Goal: Transaction & Acquisition: Purchase product/service

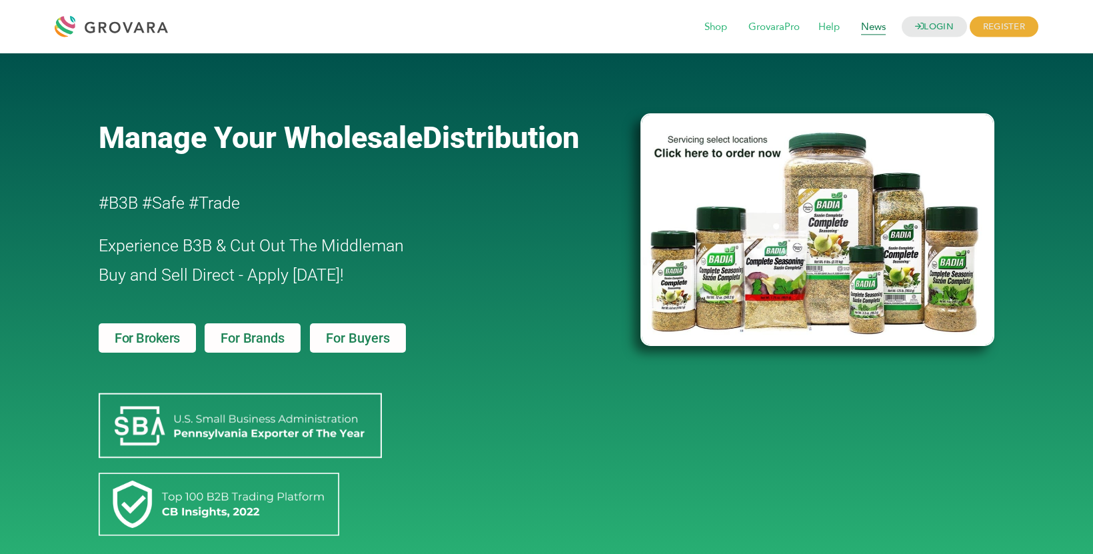
click at [861, 25] on span "News" at bounding box center [873, 27] width 43 height 25
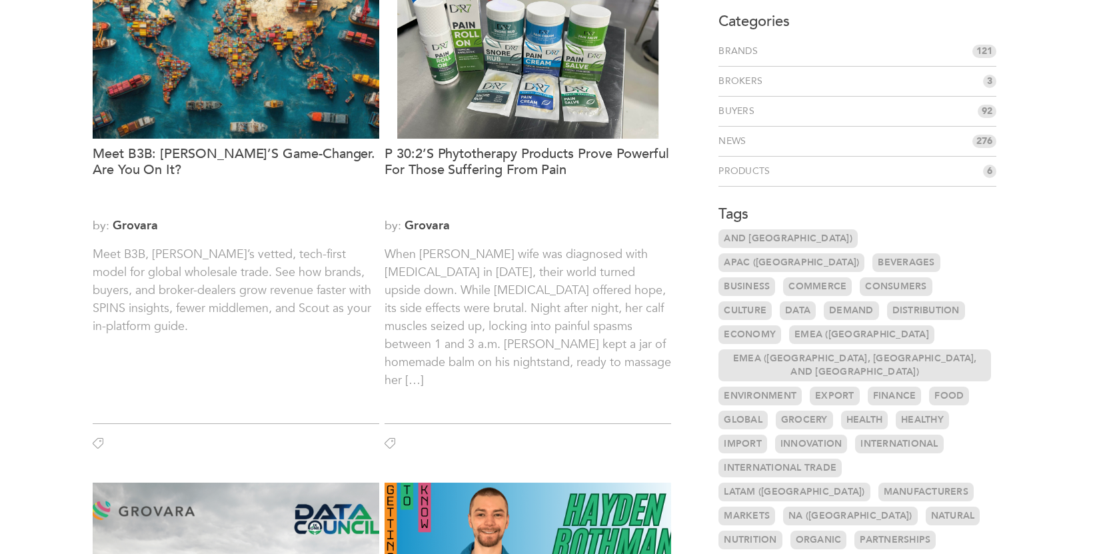
scroll to position [151, 0]
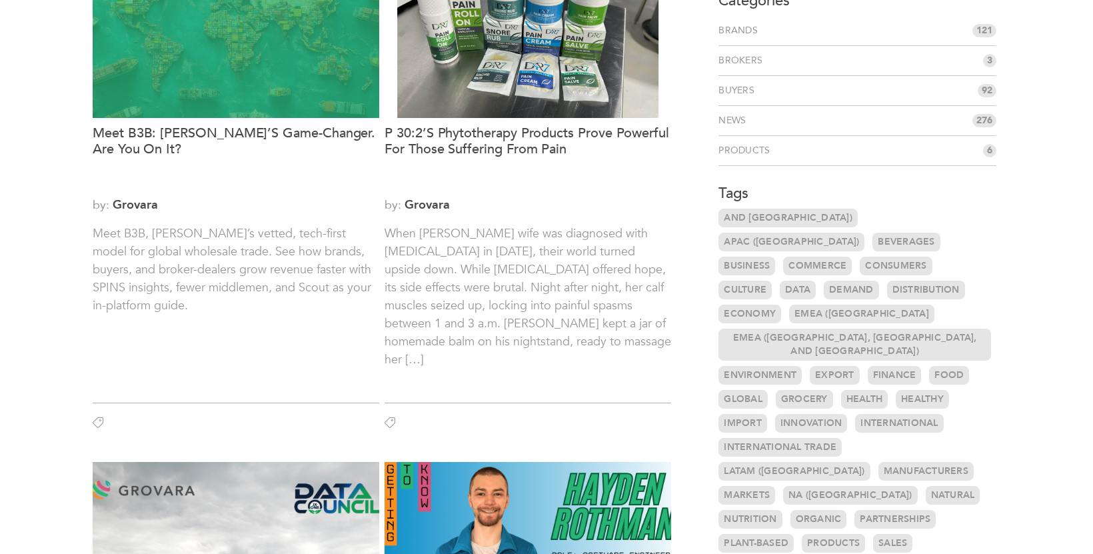
click at [230, 116] on div at bounding box center [236, 26] width 287 height 183
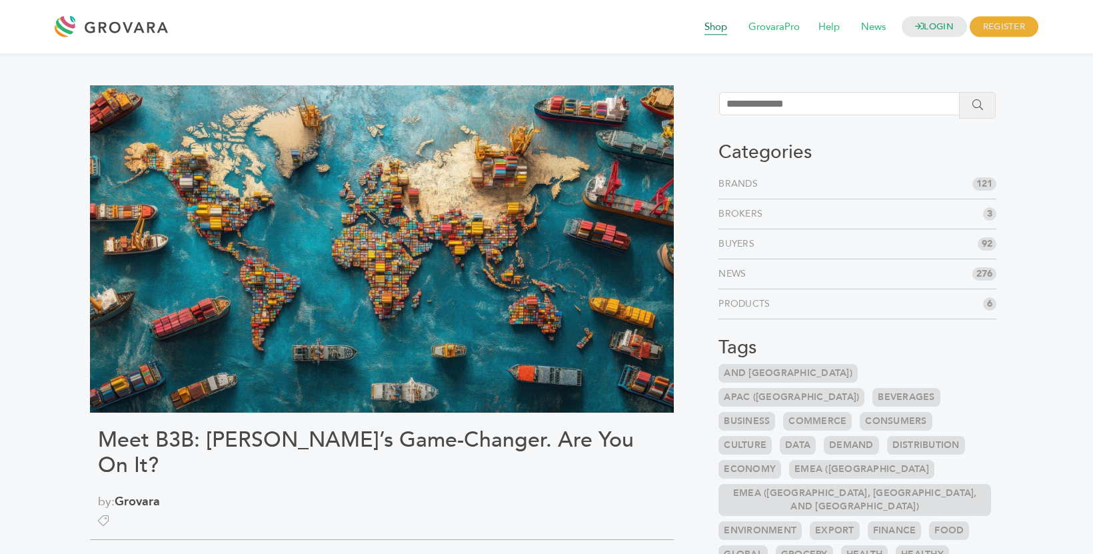
click at [716, 31] on span "Shop" at bounding box center [715, 27] width 41 height 25
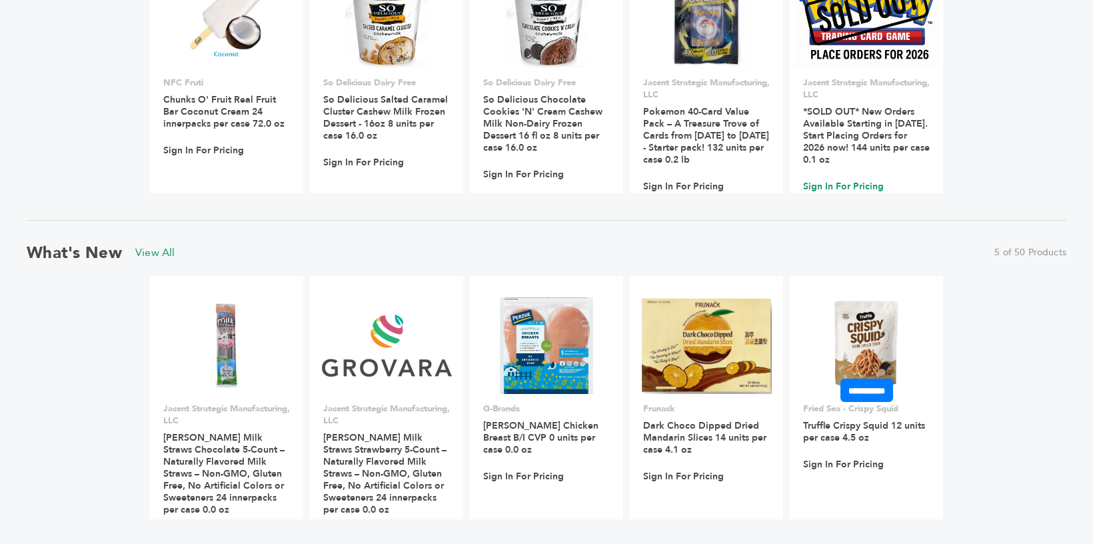
scroll to position [1193, 0]
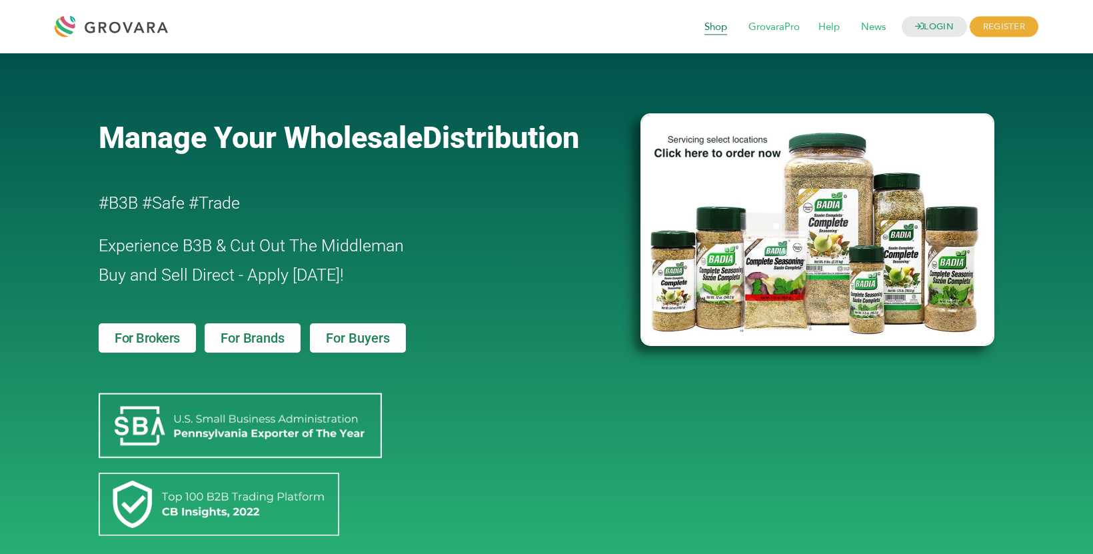
click at [714, 29] on span "Shop" at bounding box center [715, 27] width 41 height 25
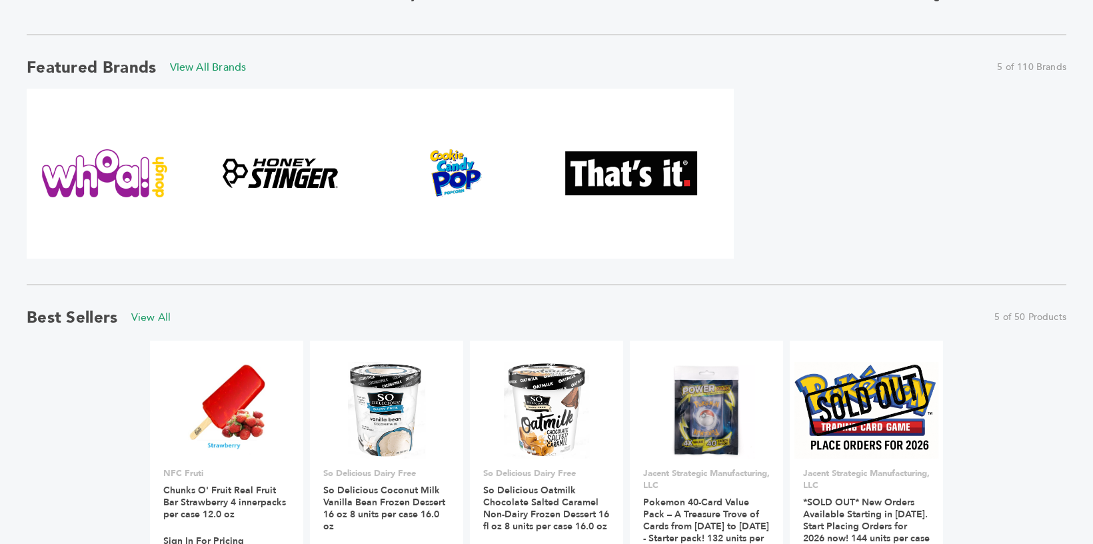
scroll to position [873, 0]
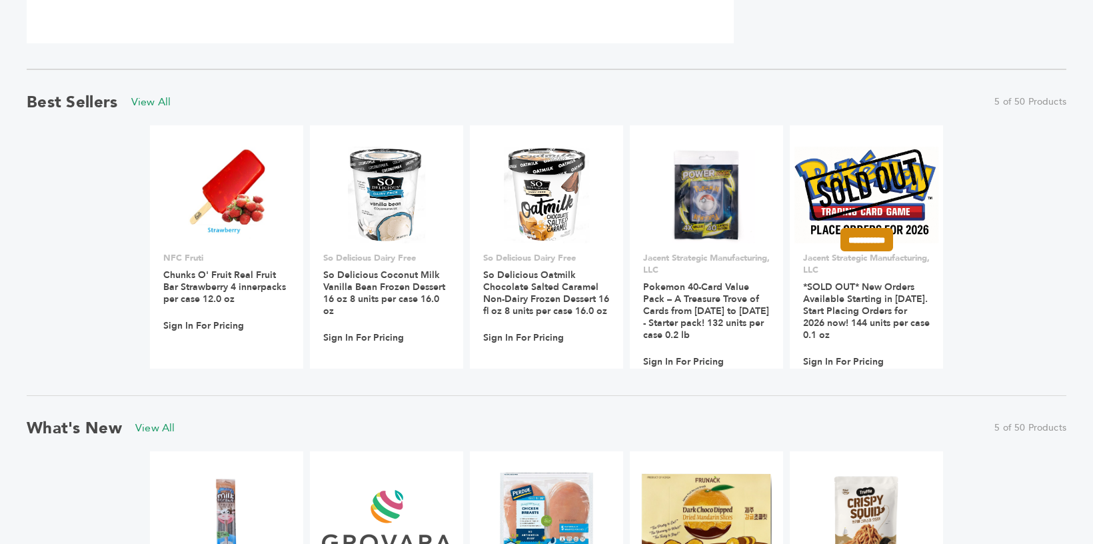
click at [853, 231] on input "**********" at bounding box center [867, 239] width 53 height 23
click at [863, 263] on input "********" at bounding box center [866, 262] width 67 height 14
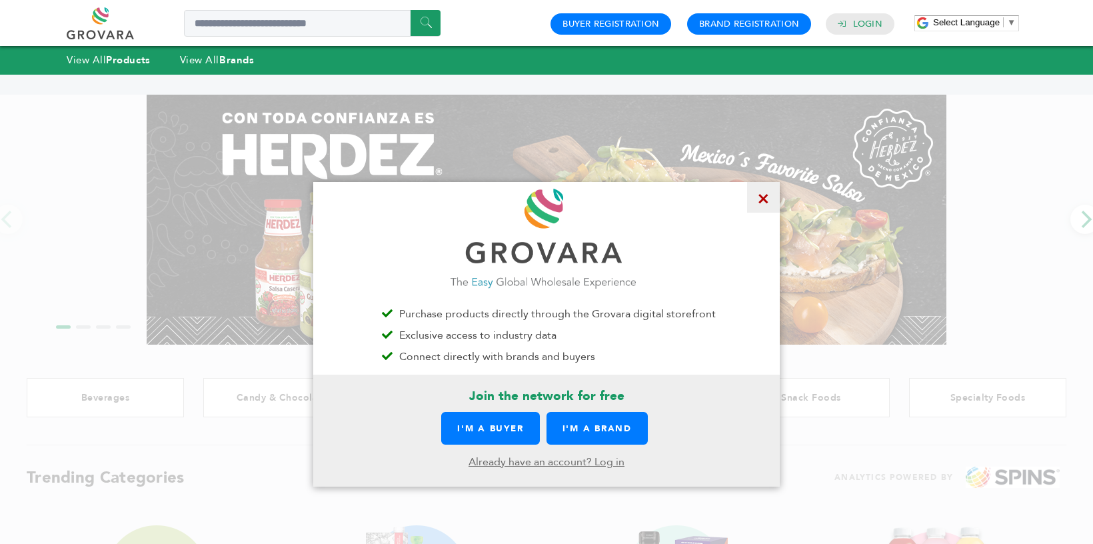
click at [765, 201] on span "×" at bounding box center [763, 197] width 33 height 31
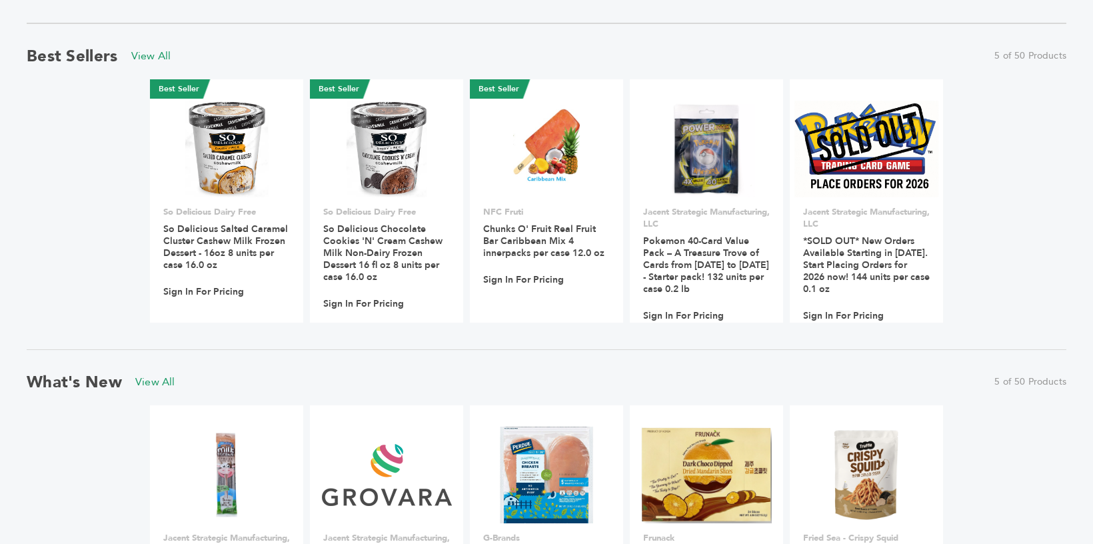
scroll to position [927, 0]
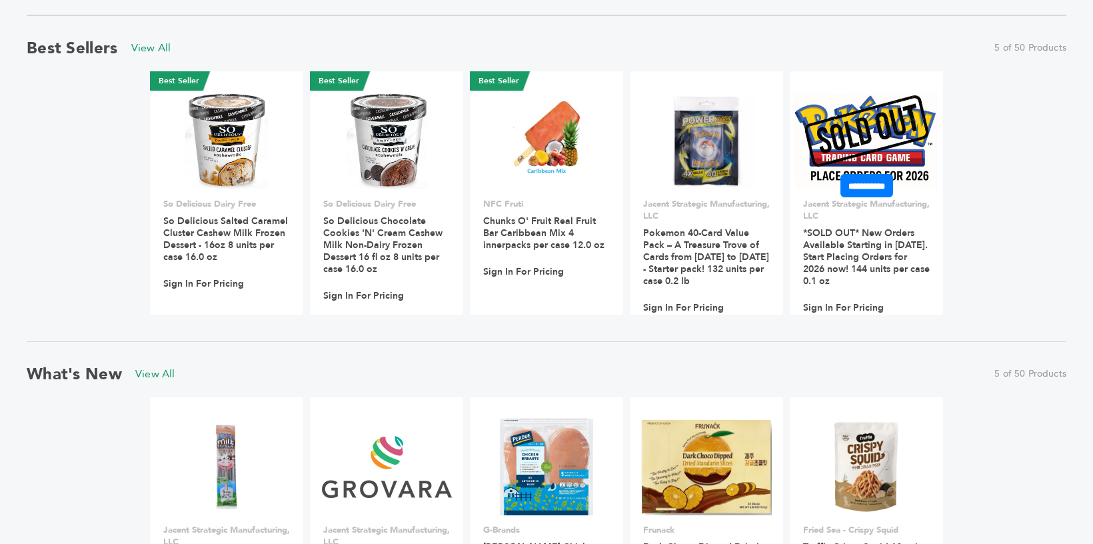
click at [893, 281] on h3 "*SOLD OUT* New Orders Available Starting in [DATE]. Start Placing Orders for 20…" at bounding box center [866, 261] width 127 height 68
click at [877, 242] on link "*SOLD OUT* New Orders Available Starting in [DATE]. Start Placing Orders for 20…" at bounding box center [866, 257] width 127 height 61
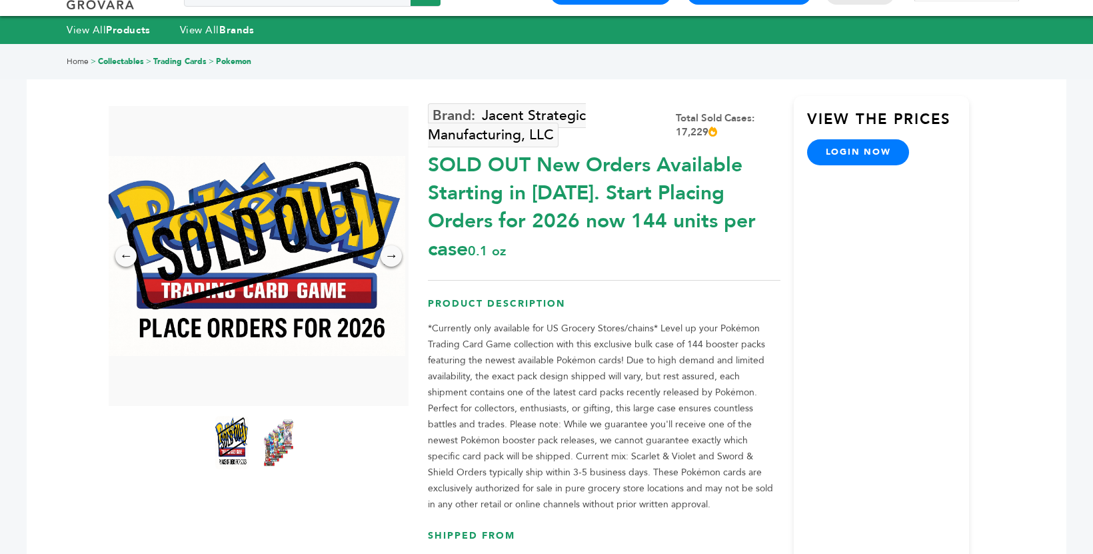
scroll to position [31, 0]
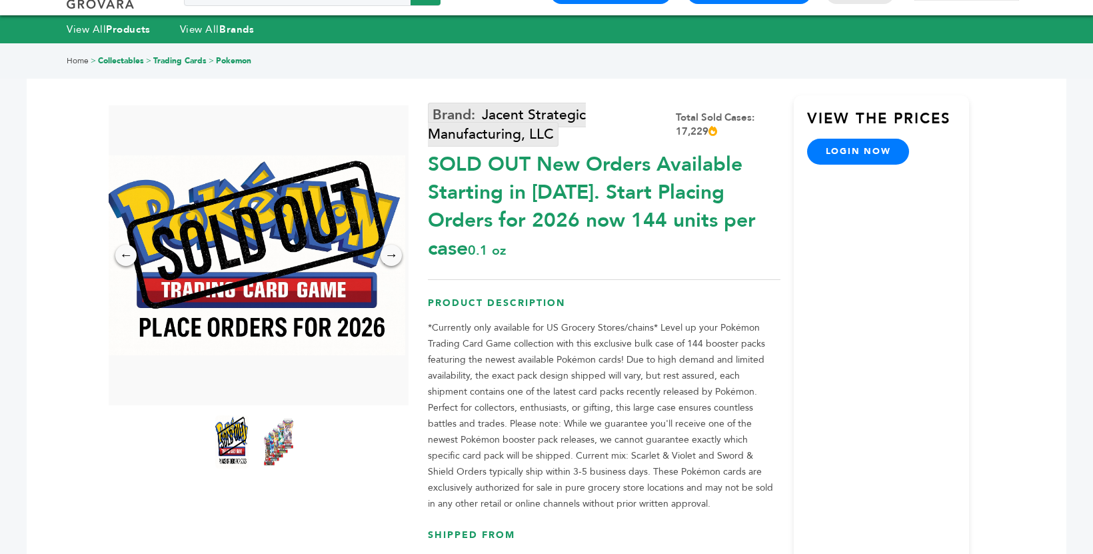
click at [538, 119] on link "Jacent Strategic Manufacturing, LLC" at bounding box center [507, 125] width 158 height 44
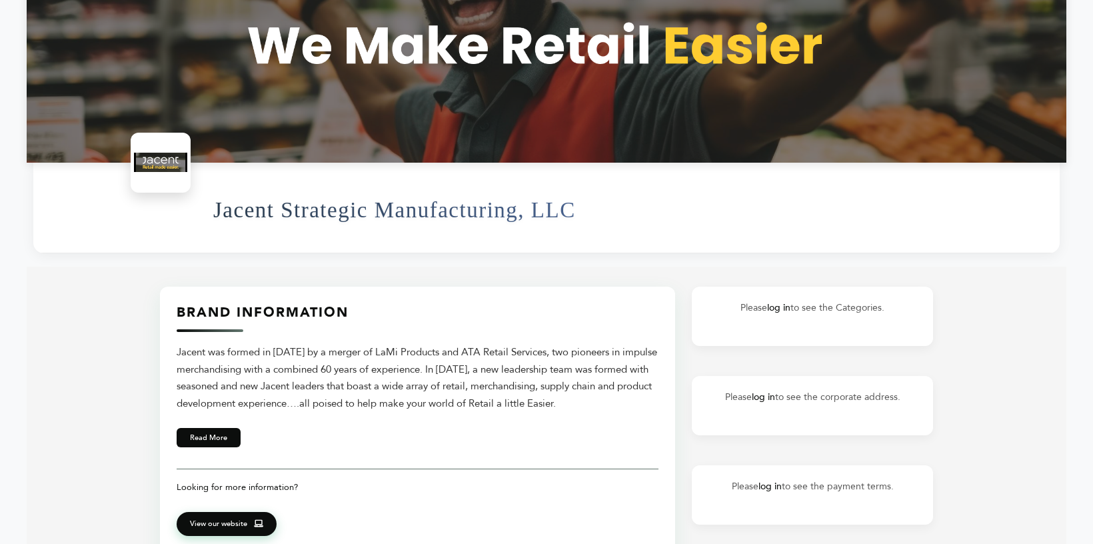
scroll to position [351, 0]
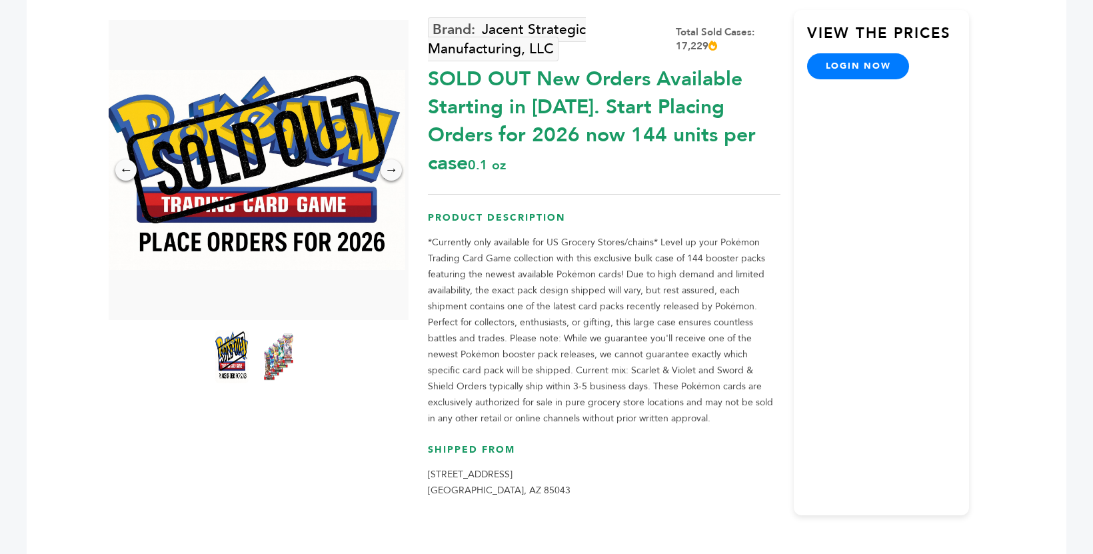
scroll to position [117, 0]
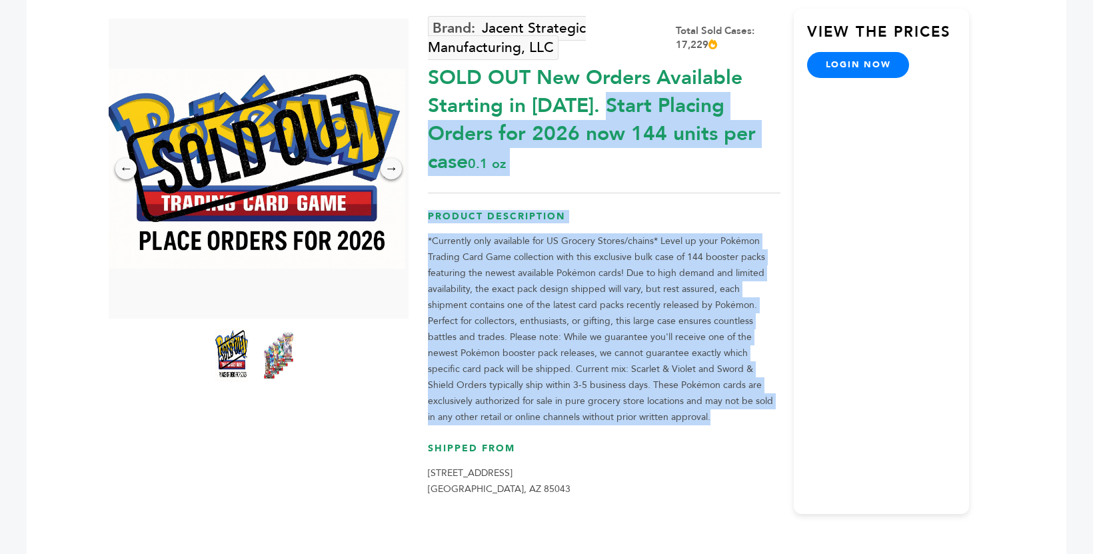
drag, startPoint x: 599, startPoint y: 388, endPoint x: 431, endPoint y: 85, distance: 345.9
click at [431, 85] on div "Jacent Strategic Manufacturing, LLC Total Sold Cases: 17,229 SOLD OUT New Order…" at bounding box center [604, 261] width 352 height 505
copy div "LORE IPS Dol Sitame Consectet Adipisci el 0516. Seddo Eiusmod Tempor inc 5356 u…"
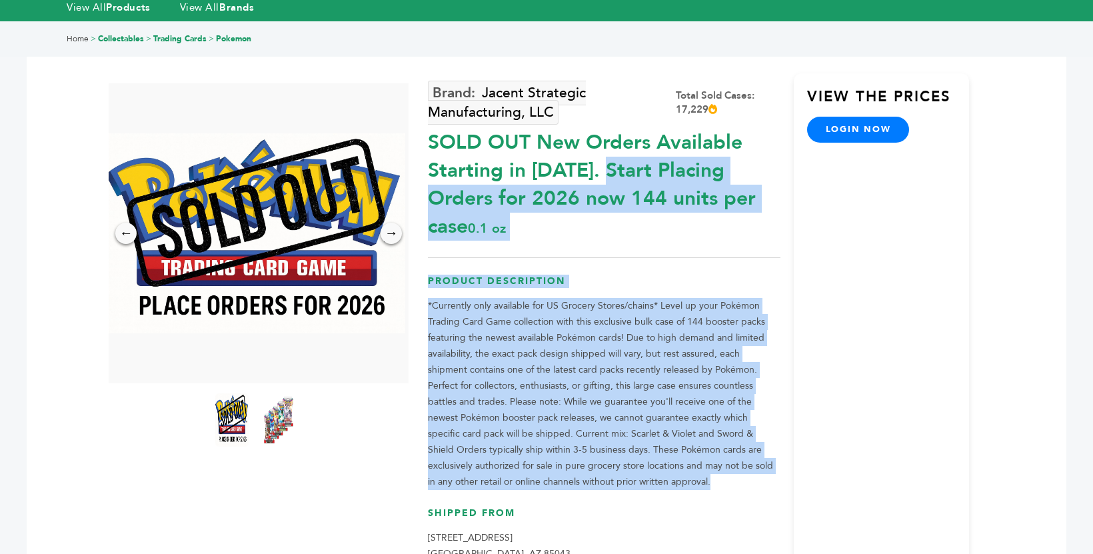
scroll to position [50, 0]
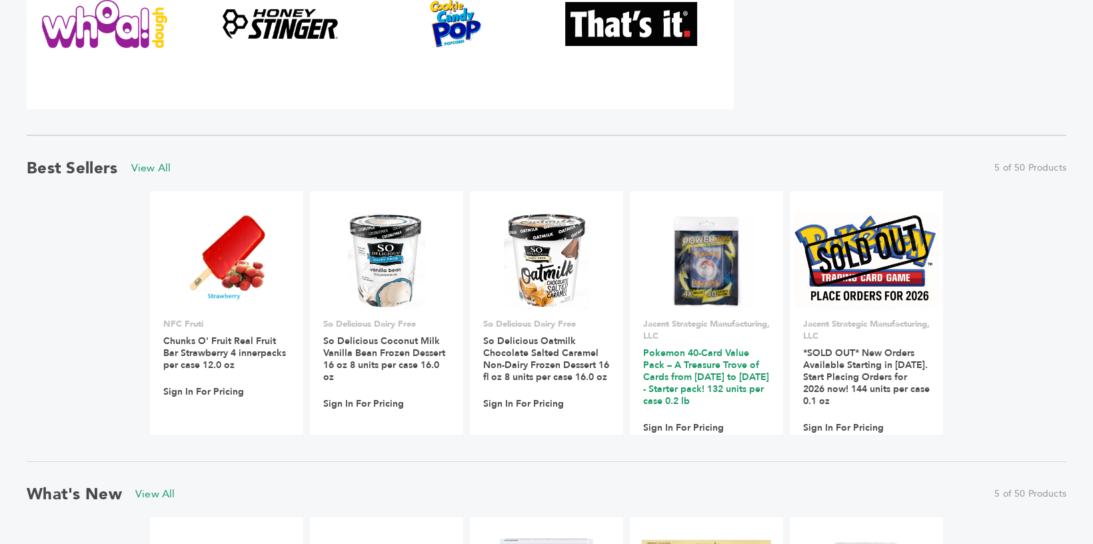
scroll to position [816, 0]
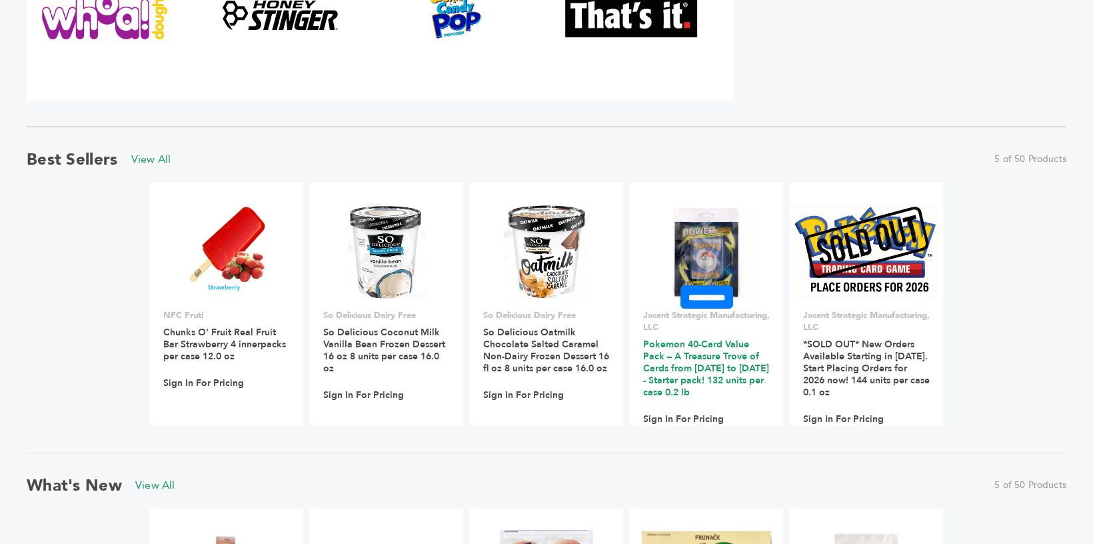
click at [707, 361] on link "Pokemon 40-Card Value Pack – A Treasure Trove of Cards from 1996 to 2024 - Star…" at bounding box center [706, 368] width 126 height 61
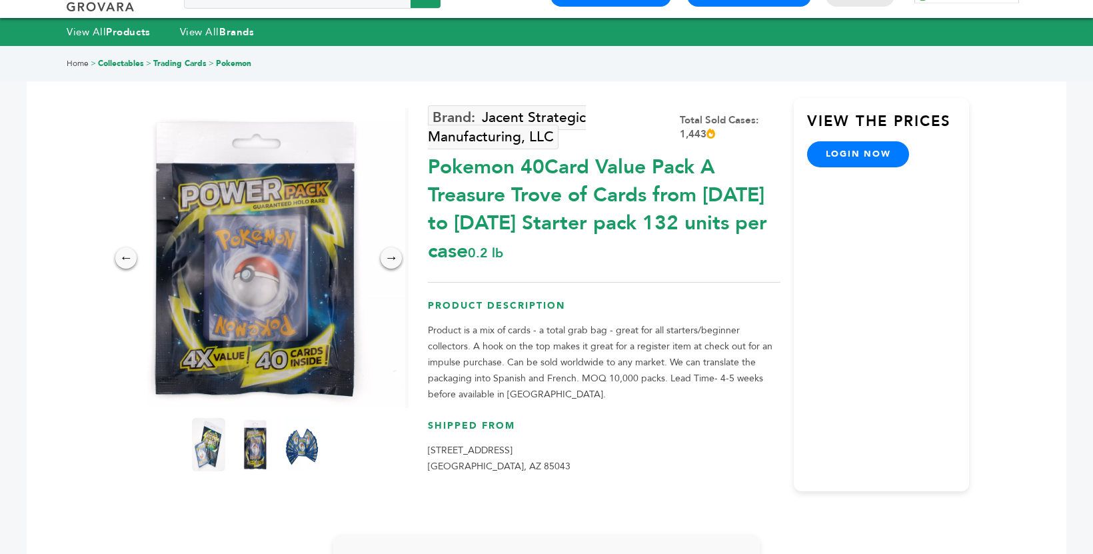
scroll to position [29, 0]
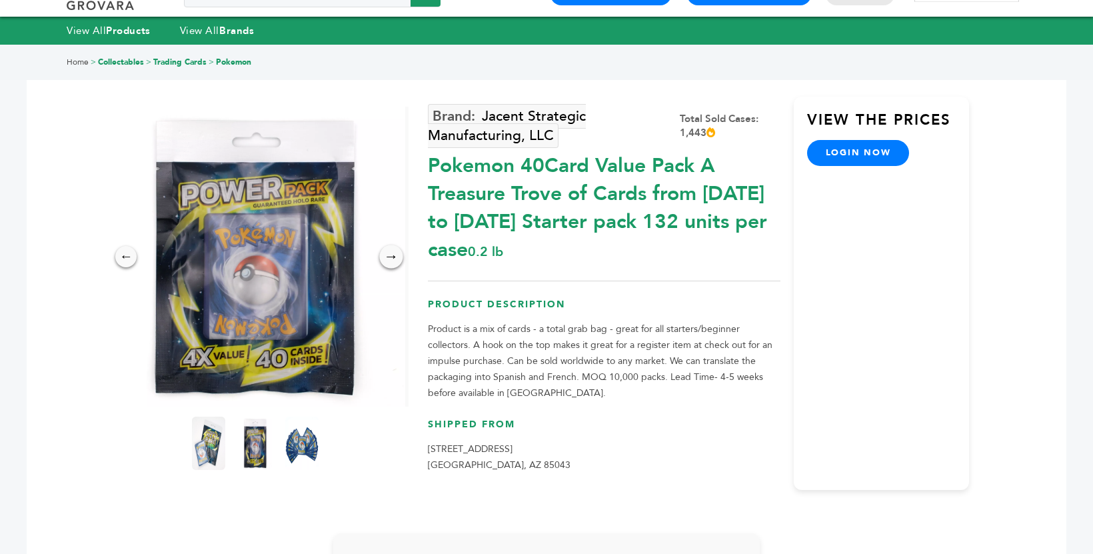
click at [394, 263] on div "→" at bounding box center [391, 256] width 23 height 23
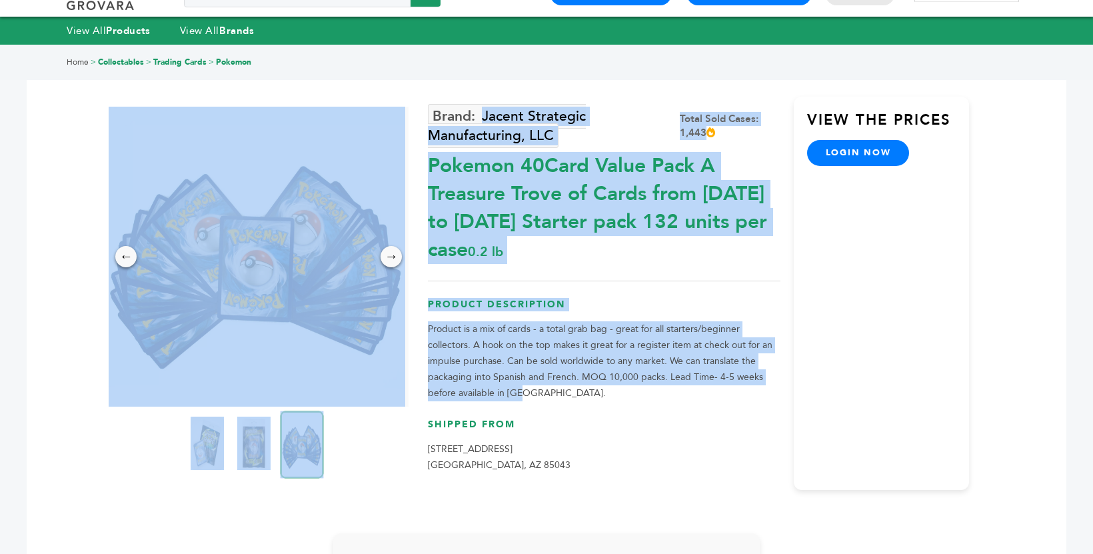
drag, startPoint x: 524, startPoint y: 393, endPoint x: 427, endPoint y: 169, distance: 244.9
click at [427, 169] on div "← → × Jacent Strategic Manufacturing, LLC Total Sold Cases: 1,443" at bounding box center [546, 275] width 847 height 461
click at [458, 217] on div "Pokemon 40Card Value Pack A Treasure Trove of Cards from 1996 to 2024 Starter p…" at bounding box center [604, 204] width 352 height 119
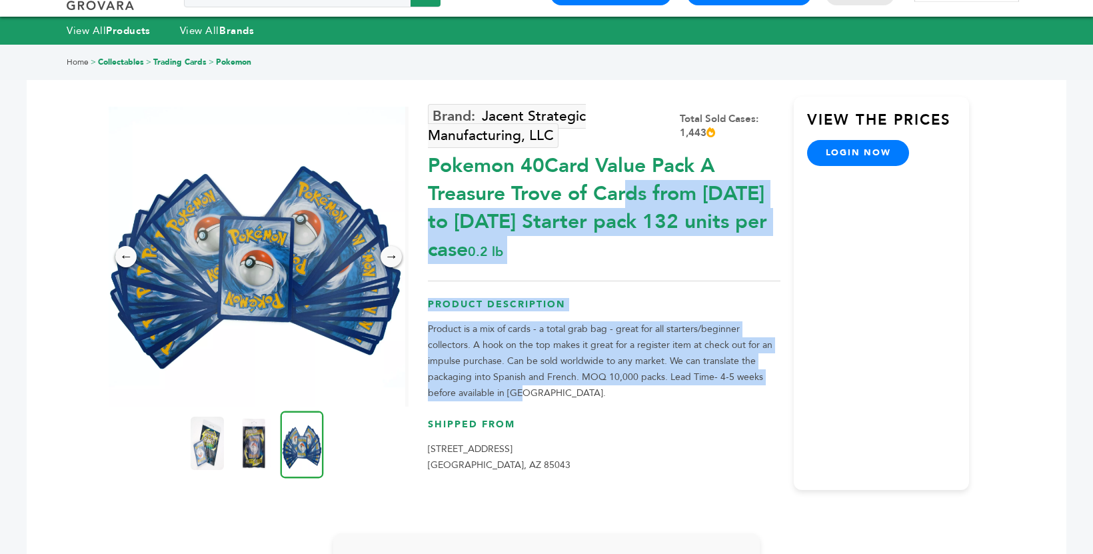
drag, startPoint x: 527, startPoint y: 390, endPoint x: 433, endPoint y: 169, distance: 240.5
click at [433, 169] on div "Jacent Strategic Manufacturing, LLC Total Sold Cases: 1,443 Pokemon 40Card Valu…" at bounding box center [604, 293] width 352 height 393
copy div "Pokemon 40Card Value Pack A Treasure Trove of Cards from 1996 to 2024 Starter p…"
click at [252, 449] on img at bounding box center [254, 443] width 37 height 59
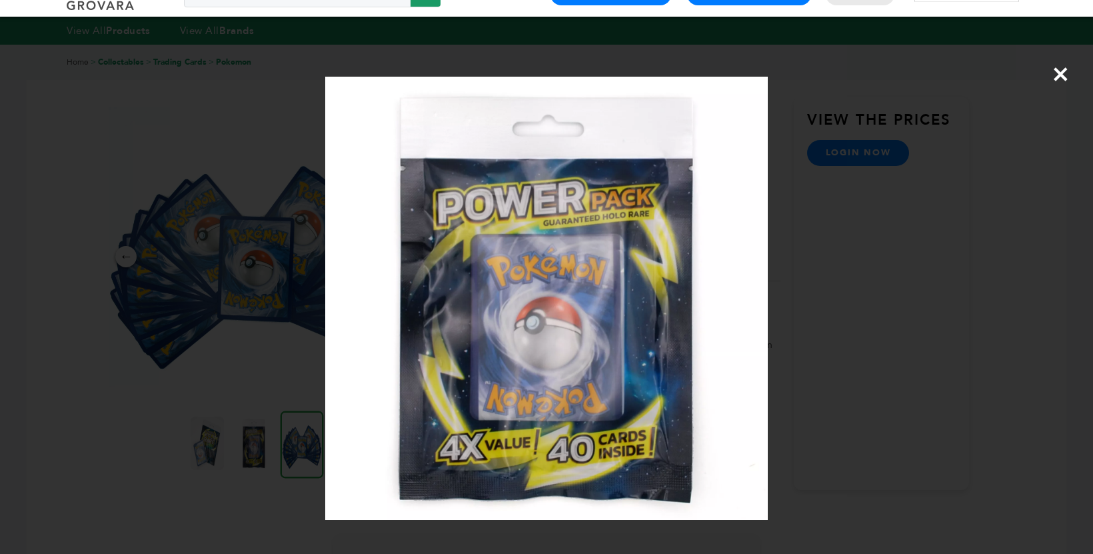
click at [1065, 76] on span "×" at bounding box center [1061, 73] width 18 height 37
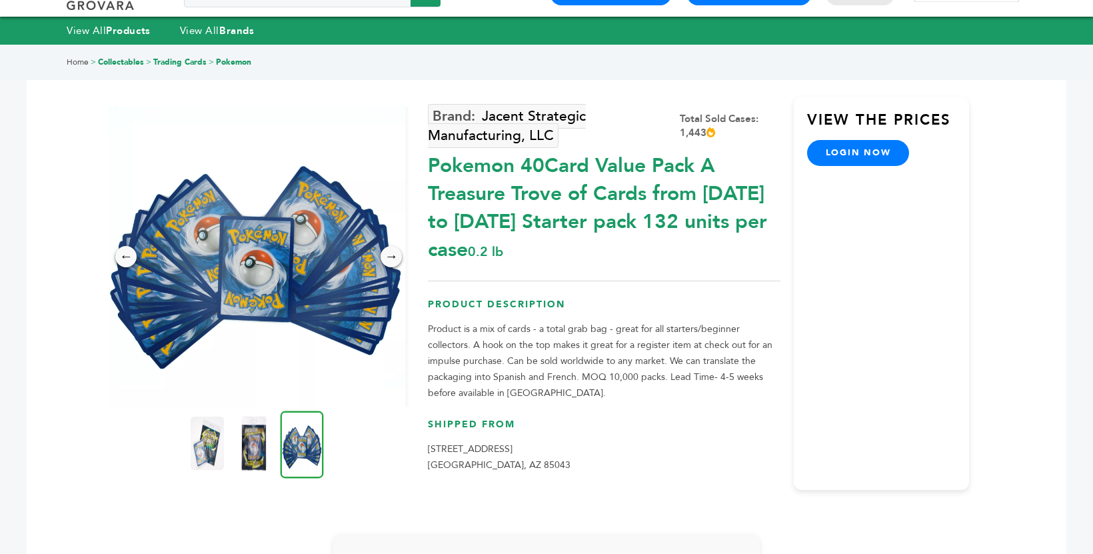
click at [253, 451] on img at bounding box center [254, 443] width 37 height 59
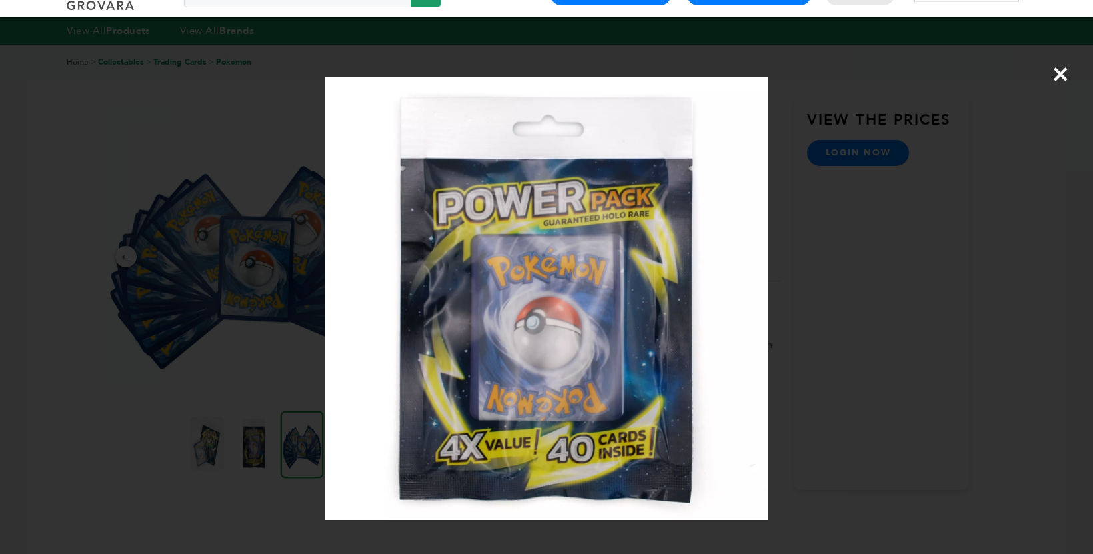
click at [1061, 67] on span "×" at bounding box center [1061, 73] width 18 height 37
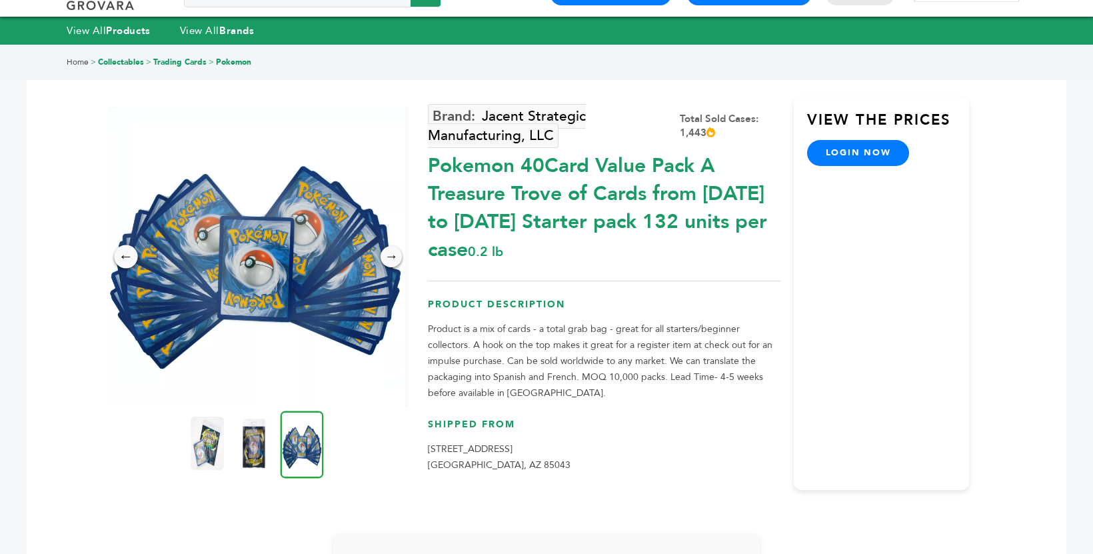
click at [125, 257] on div "←" at bounding box center [126, 256] width 23 height 23
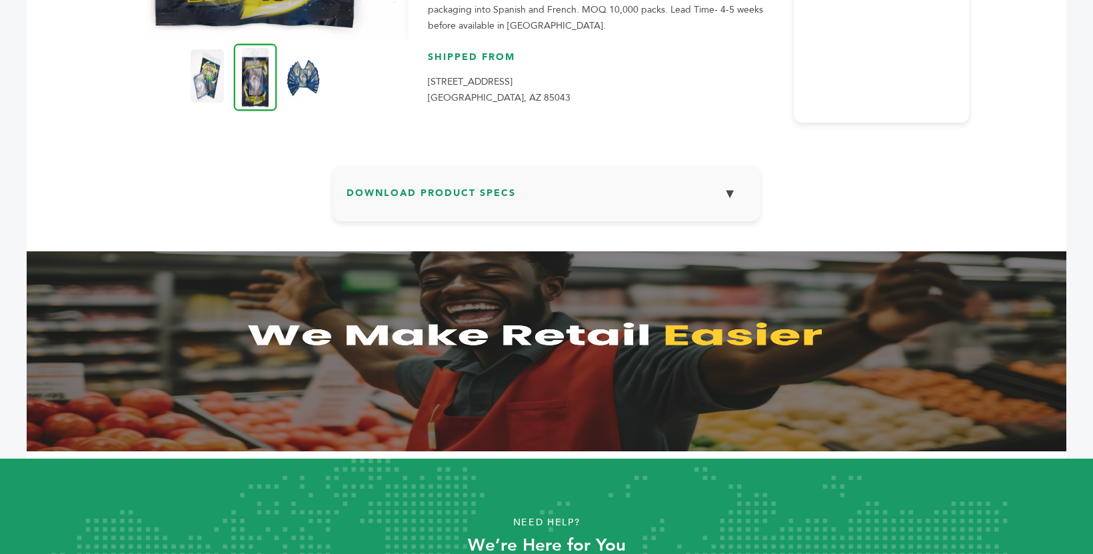
scroll to position [0, 0]
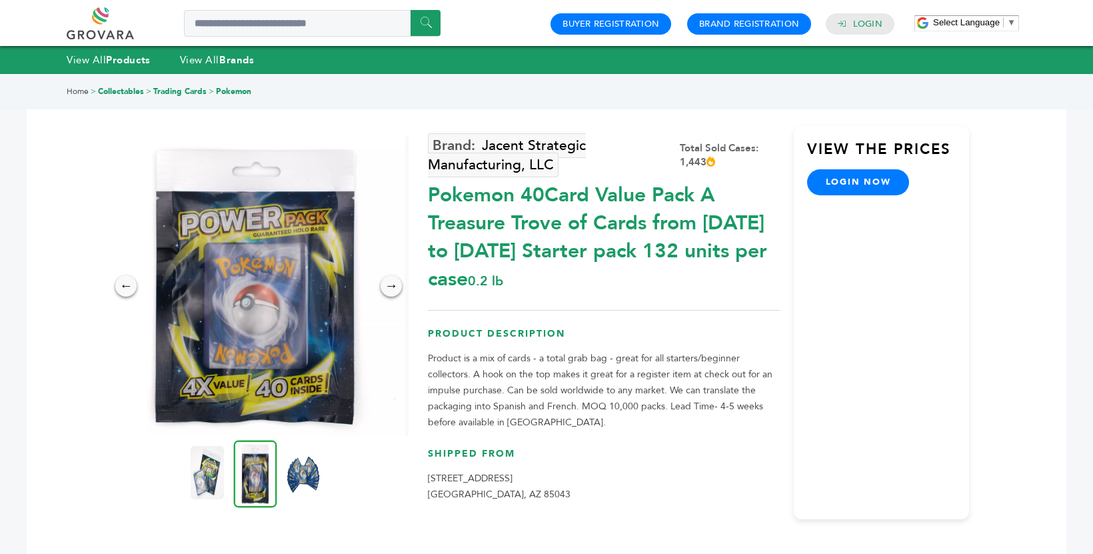
click at [235, 92] on link "Pokemon" at bounding box center [233, 91] width 35 height 11
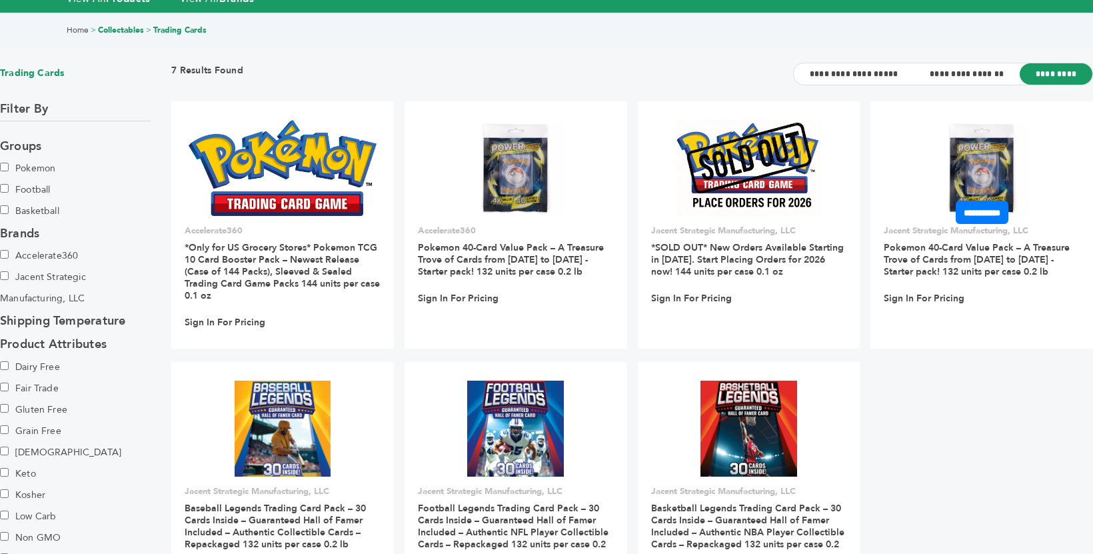
scroll to position [60, 0]
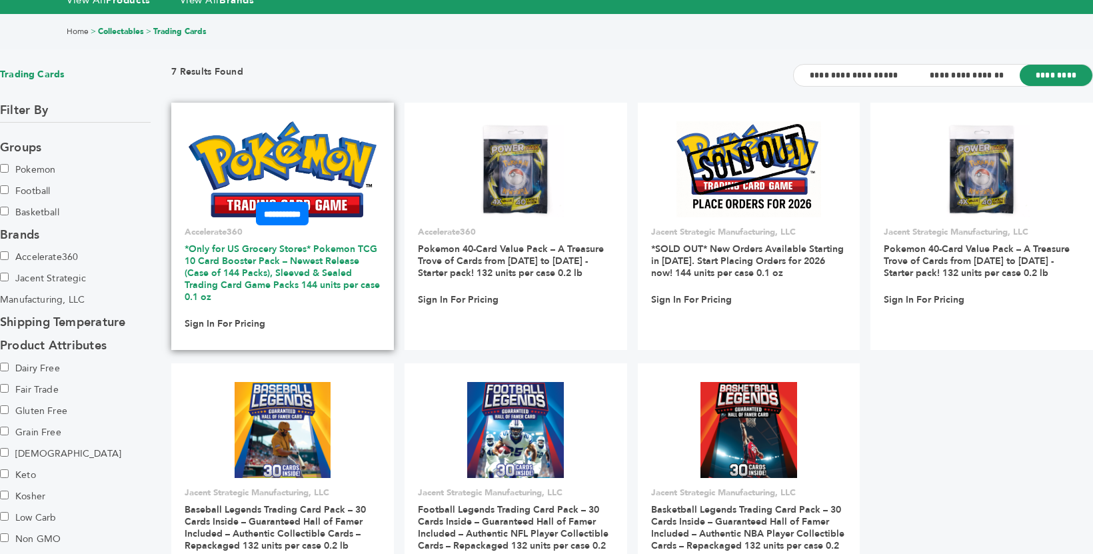
click at [341, 263] on link "*Only for US Grocery Stores* Pokemon TCG 10 Card Booster Pack – Newest Release …" at bounding box center [282, 273] width 195 height 61
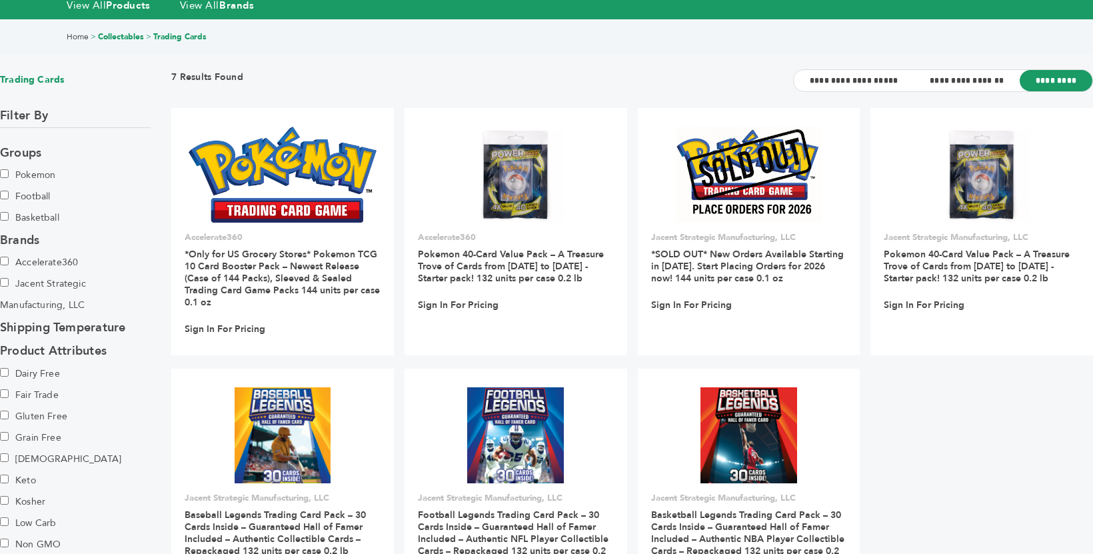
scroll to position [51, 0]
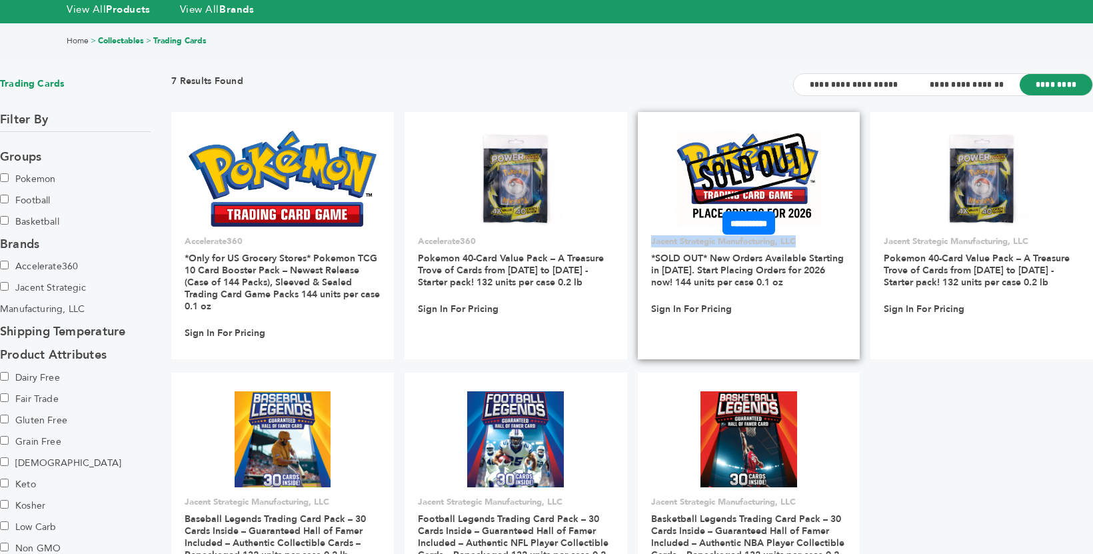
copy p "Jacent Strategic Manufacturing, LLC"
drag, startPoint x: 802, startPoint y: 241, endPoint x: 651, endPoint y: 241, distance: 150.7
click at [651, 241] on p "Jacent Strategic Manufacturing, LLC" at bounding box center [749, 241] width 196 height 12
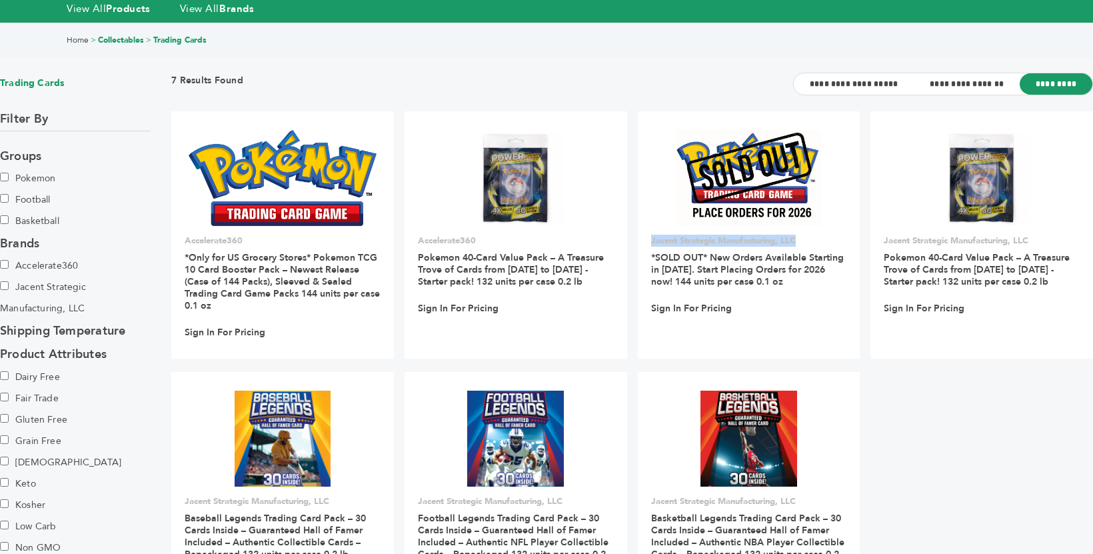
scroll to position [0, 0]
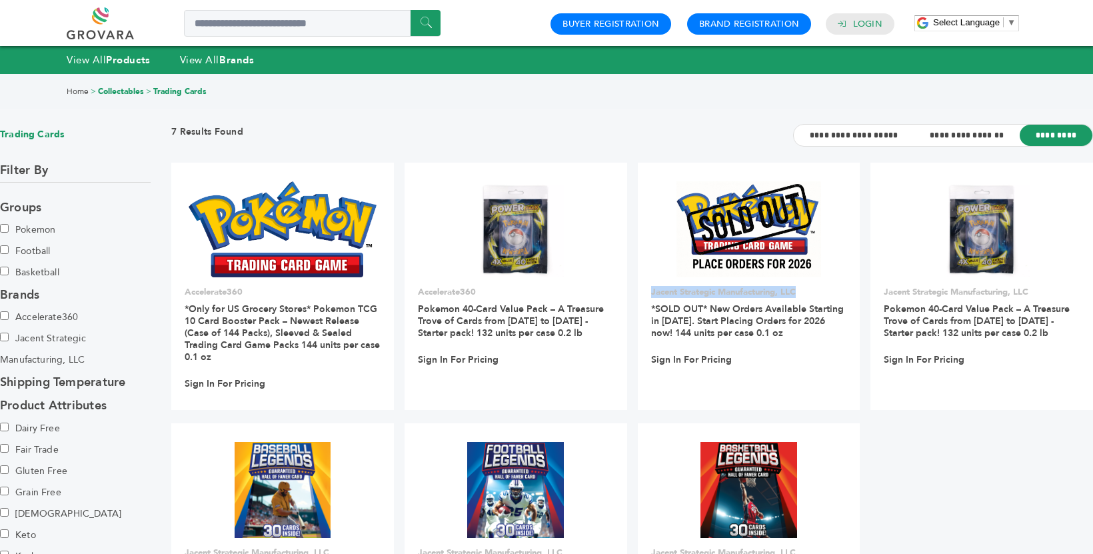
click at [90, 9] on link at bounding box center [115, 23] width 97 height 32
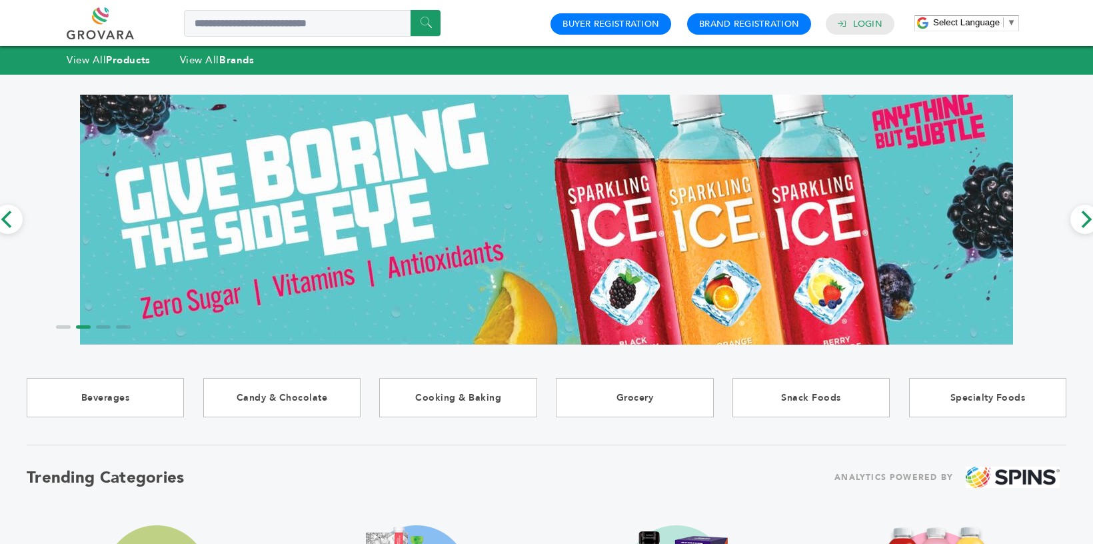
click at [903, 66] on div "View All Products View All Brands" at bounding box center [547, 60] width 960 height 15
click at [649, 27] on link "Buyer Registration" at bounding box center [611, 24] width 97 height 12
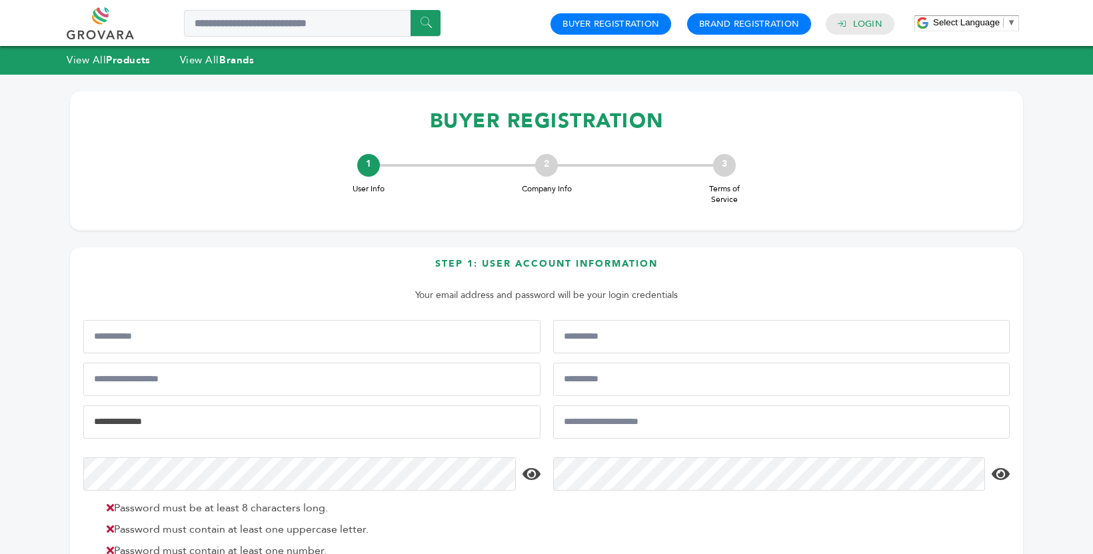
type input "**********"
click at [89, 18] on link at bounding box center [115, 23] width 97 height 32
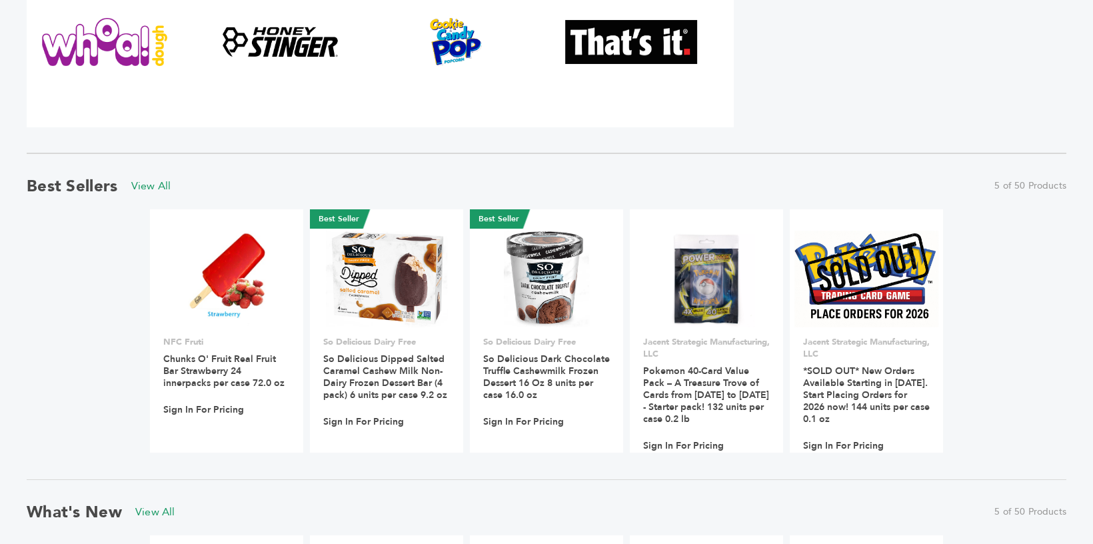
scroll to position [809, 0]
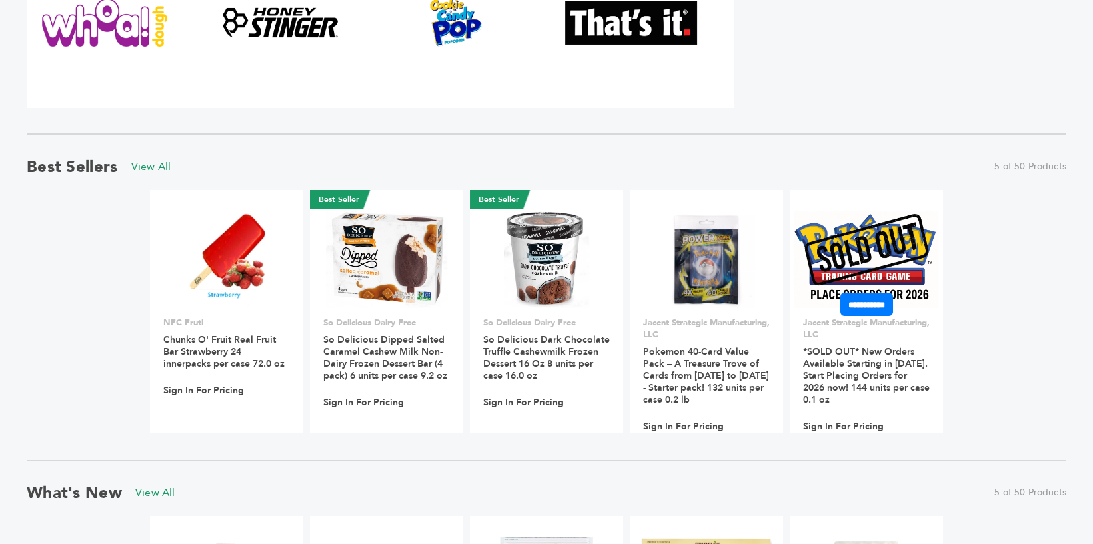
click at [853, 433] on span "Sign In For Pricing" at bounding box center [843, 426] width 81 height 25
click at [850, 306] on input "**********" at bounding box center [867, 304] width 53 height 23
click at [861, 324] on input "********" at bounding box center [866, 326] width 67 height 14
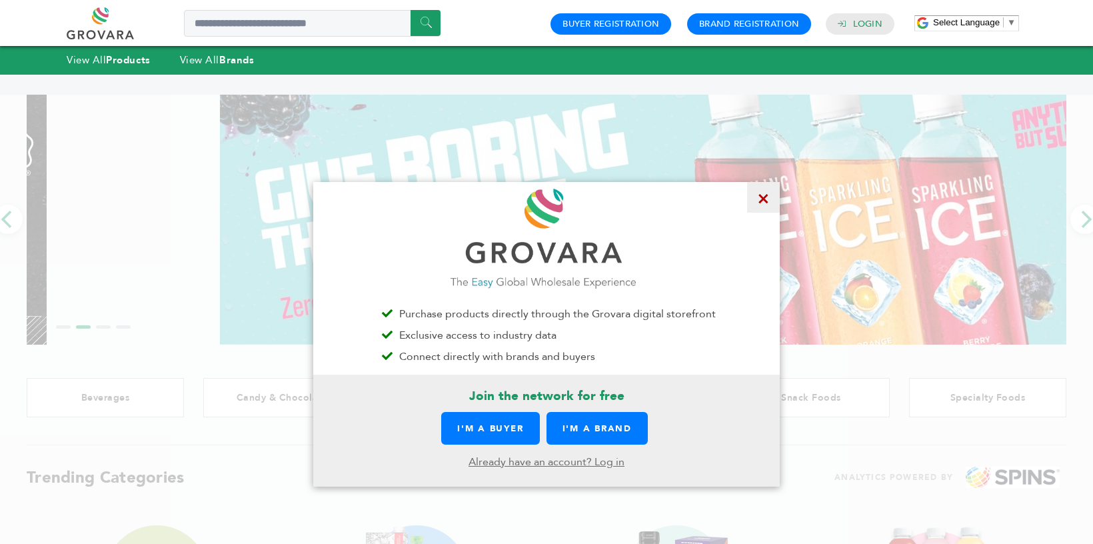
click at [769, 199] on span "×" at bounding box center [763, 197] width 33 height 31
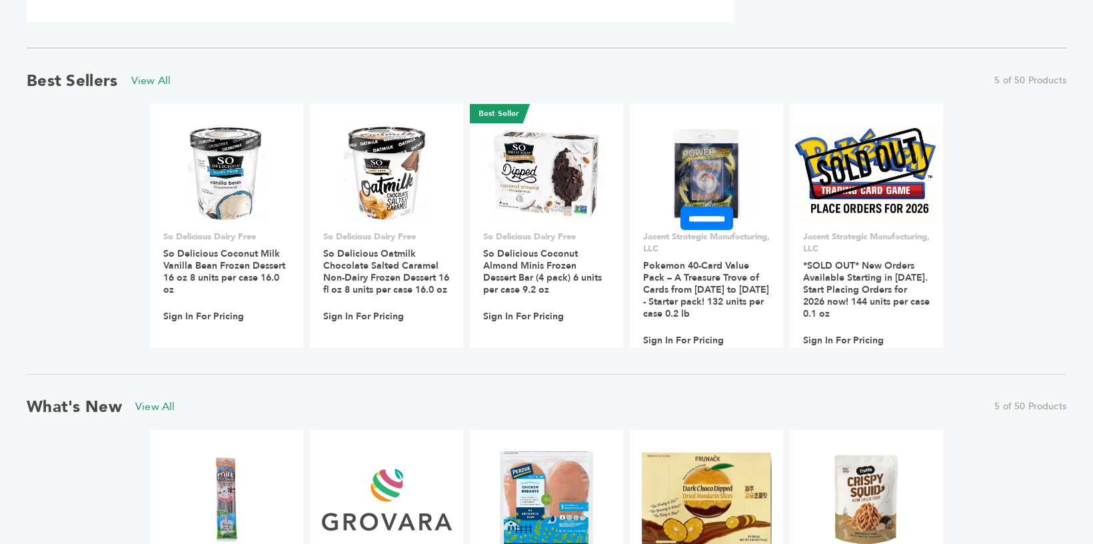
scroll to position [895, 0]
click at [861, 217] on input "**********" at bounding box center [867, 217] width 53 height 23
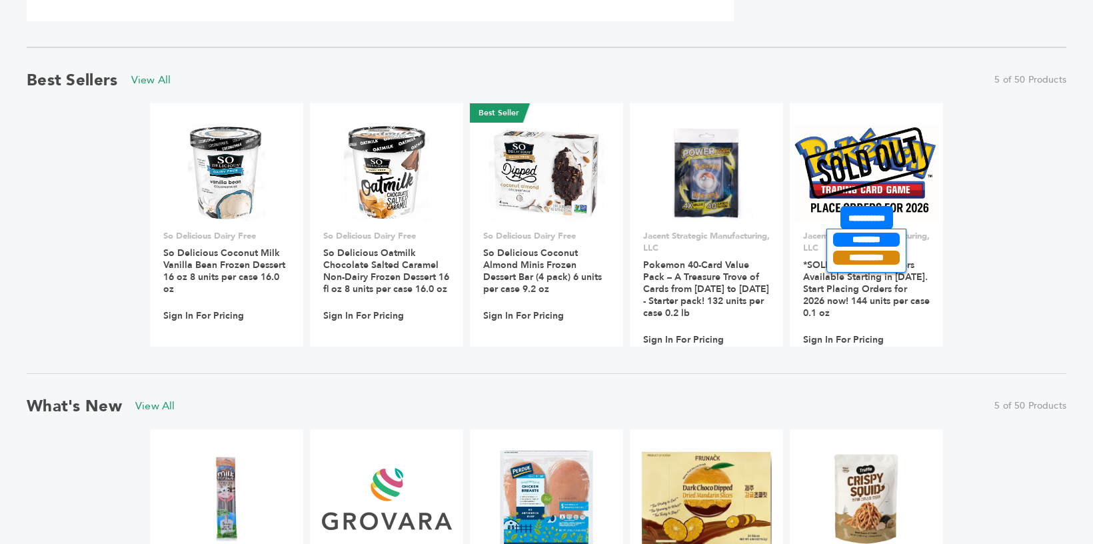
click at [861, 251] on input "**********" at bounding box center [866, 258] width 67 height 14
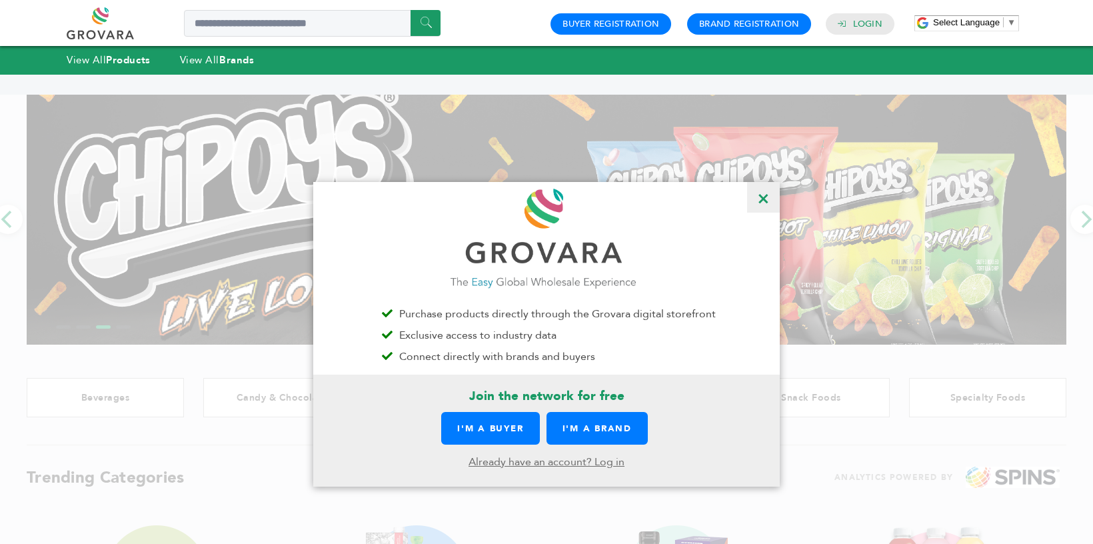
click at [99, 24] on link at bounding box center [115, 23] width 97 height 32
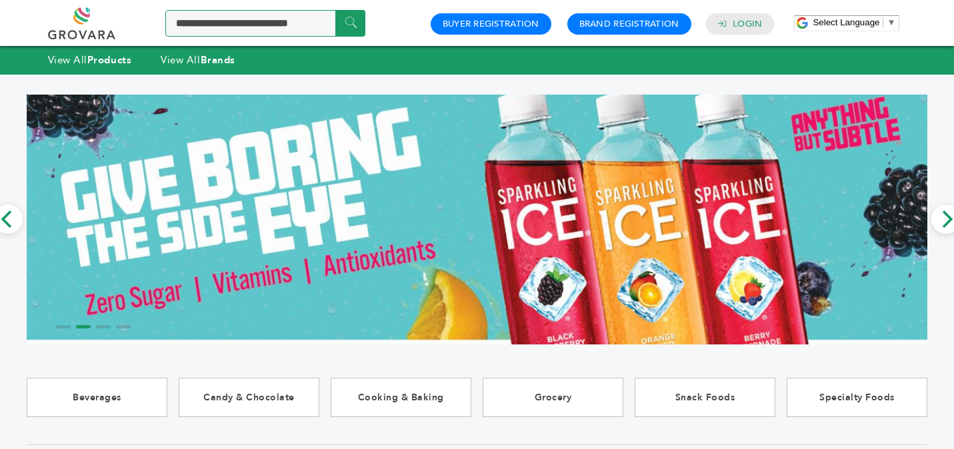
click at [243, 27] on input "Search a product or brand..." at bounding box center [265, 23] width 200 height 27
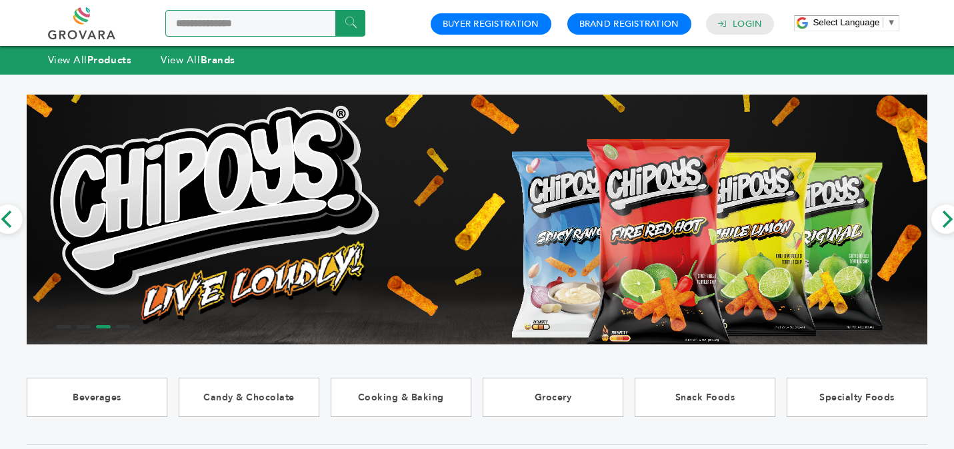
type input "**********"
click at [335, 10] on input "******" at bounding box center [350, 23] width 30 height 26
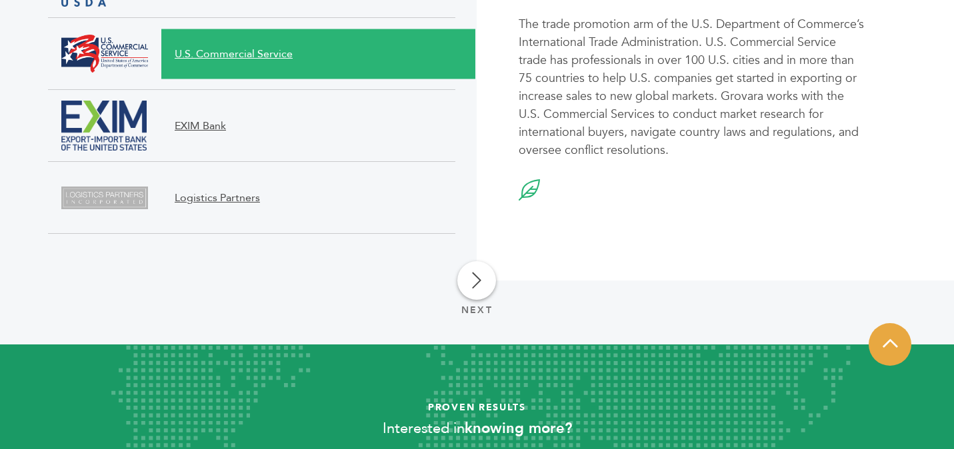
scroll to position [1574, 0]
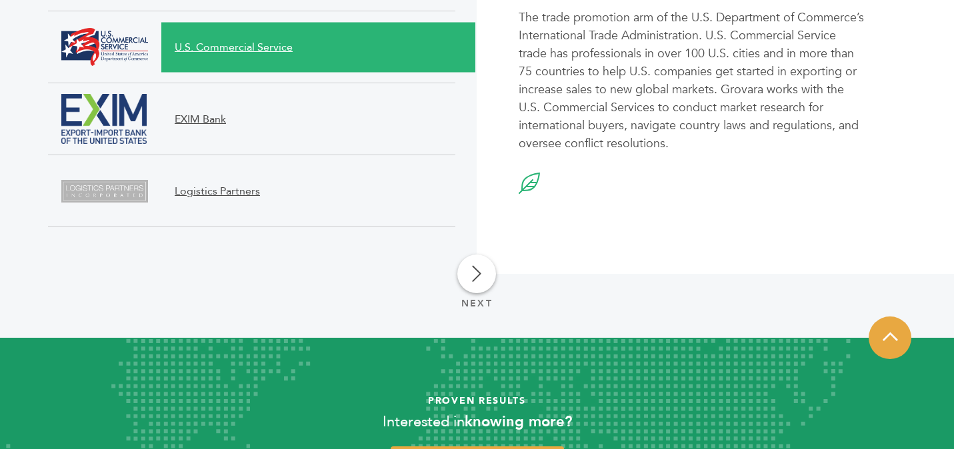
click at [471, 269] on link at bounding box center [476, 274] width 39 height 39
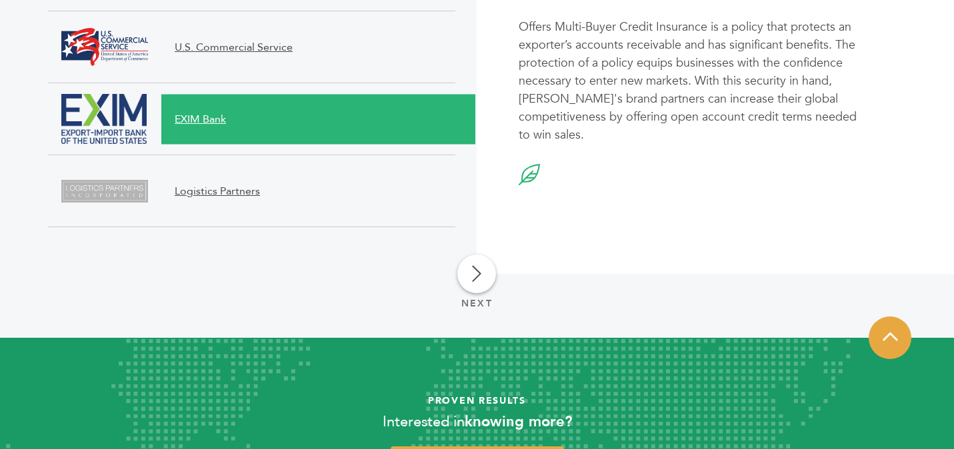
click at [480, 288] on link at bounding box center [476, 274] width 39 height 39
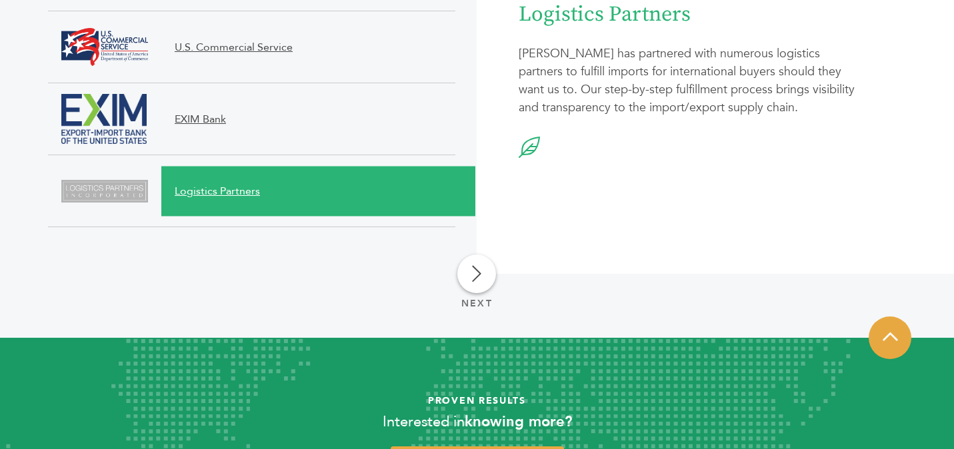
click at [480, 288] on link at bounding box center [476, 274] width 39 height 39
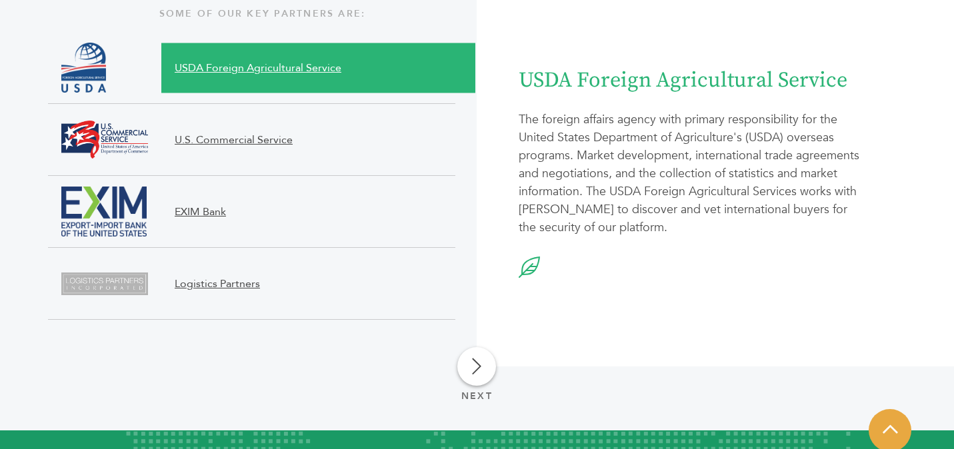
scroll to position [1846, 0]
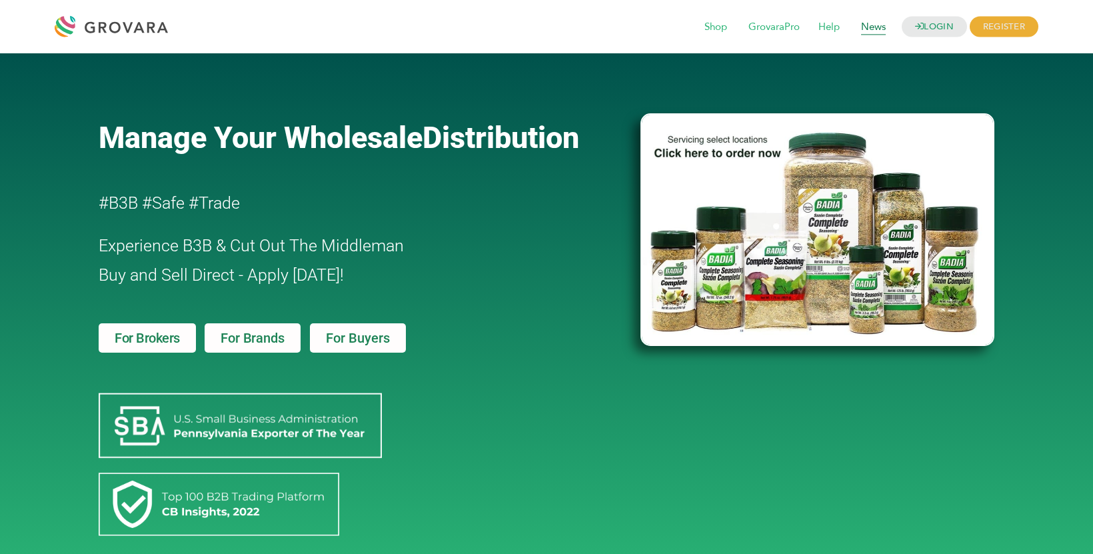
click at [873, 30] on span "News" at bounding box center [873, 27] width 43 height 25
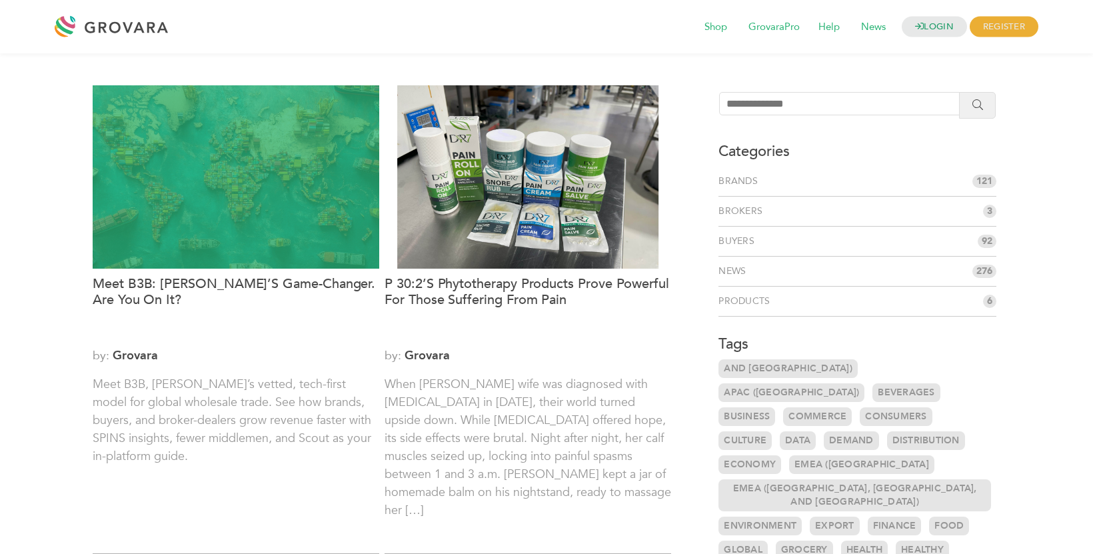
click at [276, 229] on div at bounding box center [236, 176] width 287 height 183
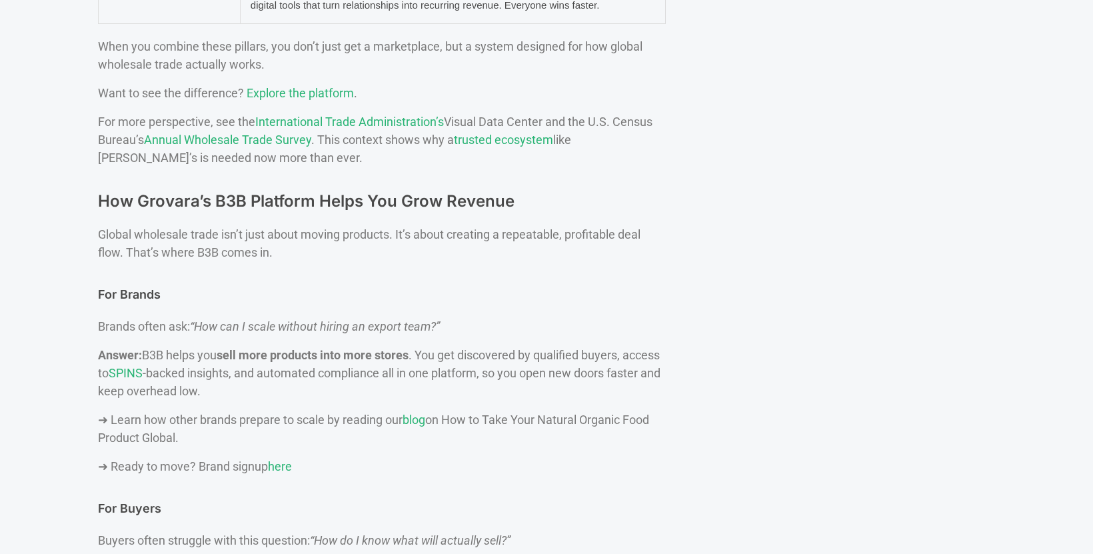
scroll to position [1129, 0]
